Goal: Information Seeking & Learning: Learn about a topic

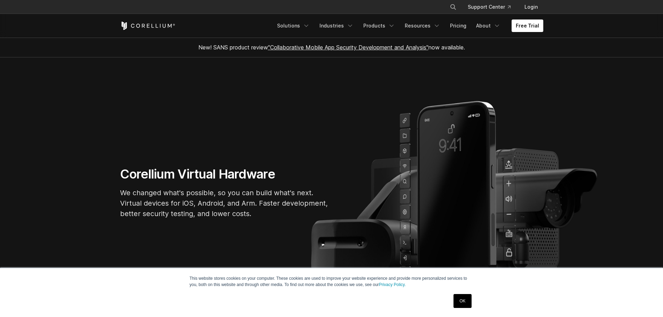
click at [466, 301] on link "OK" at bounding box center [462, 301] width 18 height 14
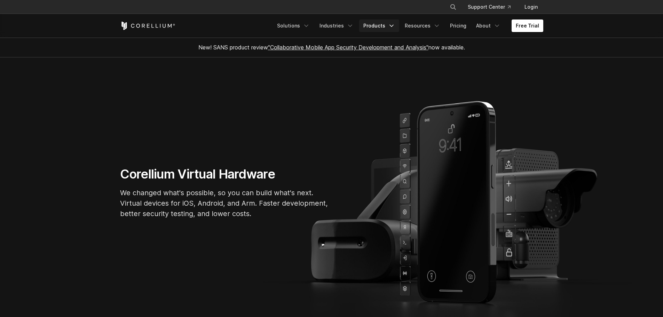
click at [384, 23] on link "Products" at bounding box center [379, 25] width 40 height 13
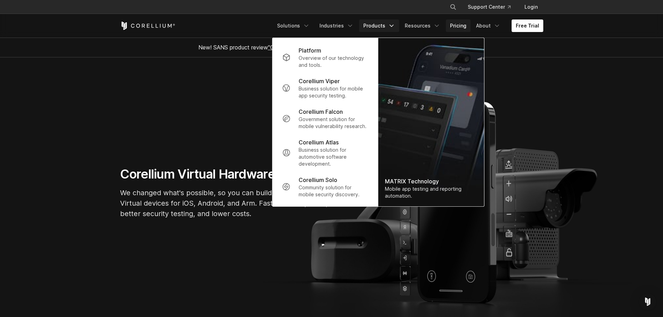
click at [457, 25] on link "Pricing" at bounding box center [458, 25] width 25 height 13
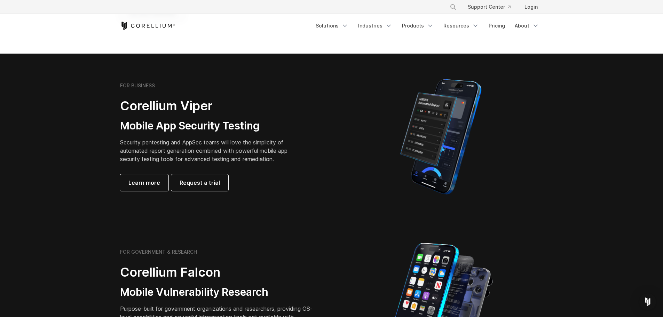
scroll to position [70, 0]
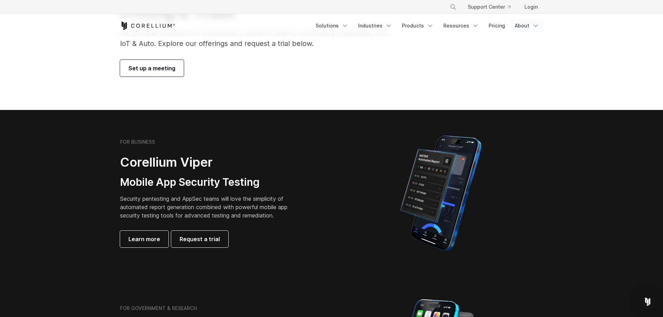
click at [521, 24] on link "About" at bounding box center [527, 25] width 33 height 13
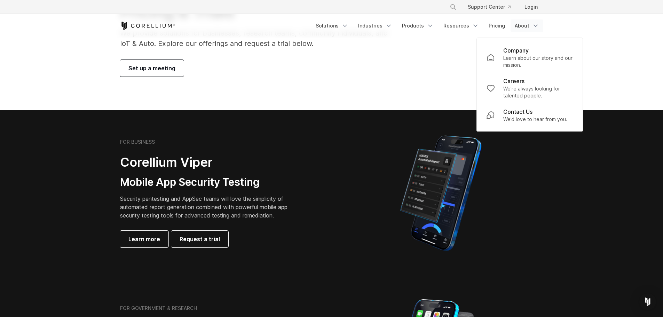
click at [138, 29] on icon "Corellium Home" at bounding box center [147, 26] width 55 height 8
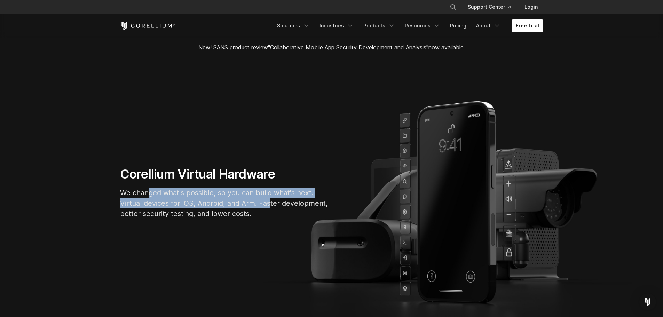
drag, startPoint x: 147, startPoint y: 190, endPoint x: 269, endPoint y: 199, distance: 122.4
click at [269, 199] on p "We changed what's possible, so you can build what's next. Virtual devices for i…" at bounding box center [224, 203] width 209 height 31
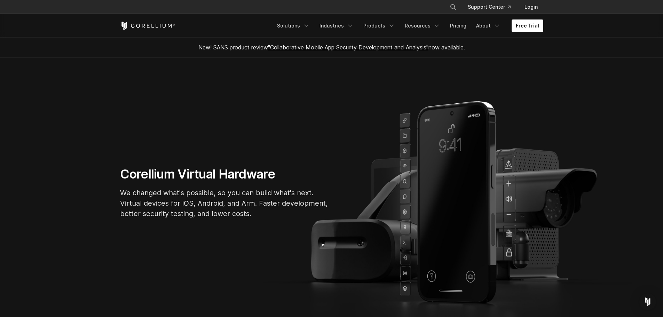
click at [272, 234] on section "Corellium Virtual Hardware We changed what's possible, so you can build what's …" at bounding box center [331, 195] width 663 height 276
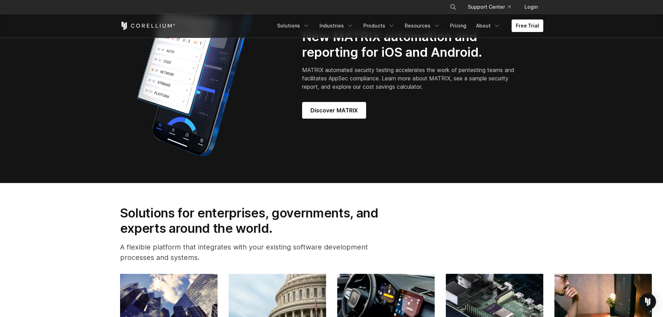
scroll to position [800, 0]
